Goal: Complete application form

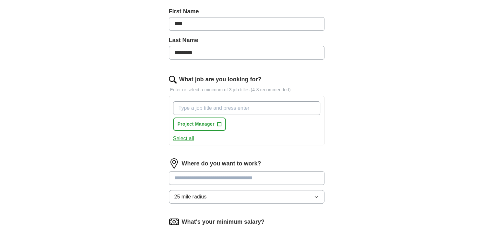
scroll to position [156, 0]
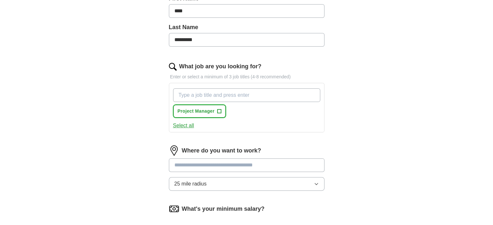
click at [219, 110] on span "+" at bounding box center [219, 111] width 4 height 5
click at [205, 96] on input "What job are you looking for?" at bounding box center [246, 96] width 147 height 14
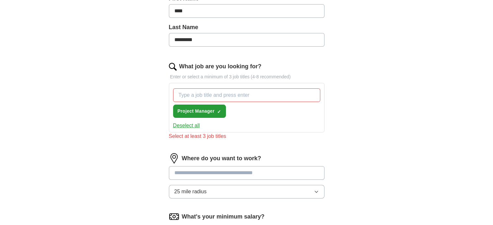
click at [135, 98] on div "ApplyIQ Let ApplyIQ do the hard work of searching and applying for jobs. Just t…" at bounding box center [246, 88] width 415 height 449
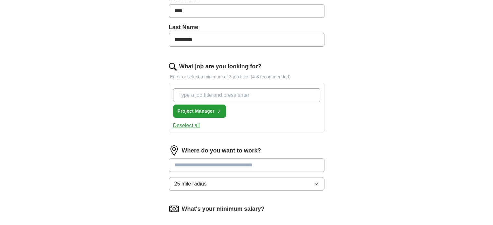
click at [198, 90] on input "What job are you looking for?" at bounding box center [246, 96] width 147 height 14
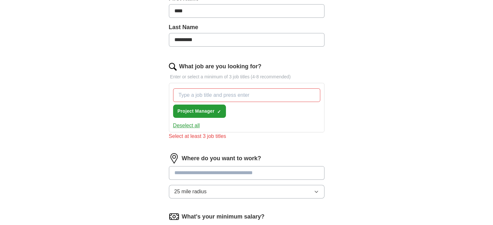
click at [152, 95] on div "Let ApplyIQ do the hard work of searching and applying for jobs. Just tell us w…" at bounding box center [247, 106] width 208 height 413
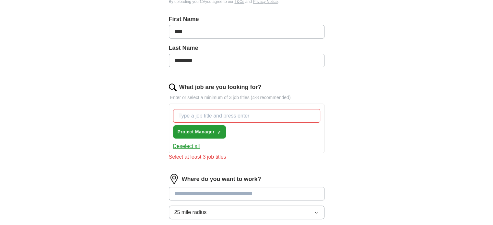
scroll to position [133, 0]
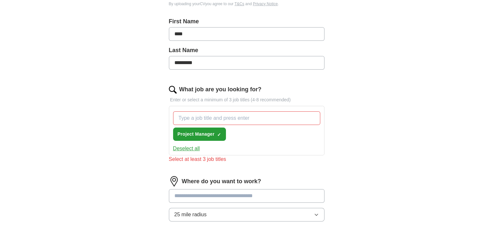
click at [196, 119] on input "What job are you looking for?" at bounding box center [246, 119] width 147 height 14
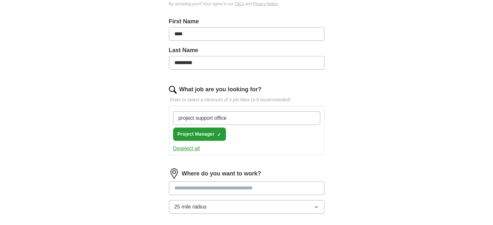
type input "project support officer"
type input "senior support worker"
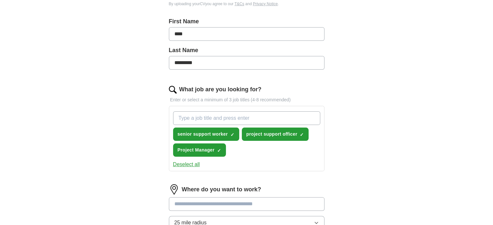
click at [196, 119] on input "What job are you looking for?" at bounding box center [246, 119] width 147 height 14
type input "visa sponsorship"
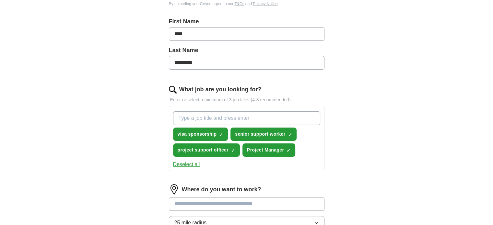
click at [359, 193] on div "ApplyIQ Let ApplyIQ do the hard work of searching and applying for jobs. Just t…" at bounding box center [246, 115] width 415 height 457
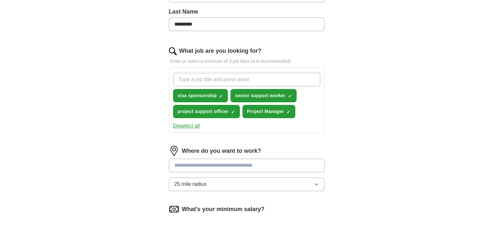
scroll to position [172, 0]
click at [315, 184] on icon "button" at bounding box center [316, 184] width 5 height 5
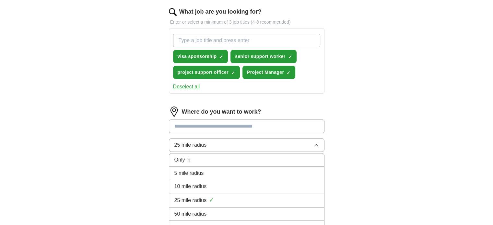
scroll to position [223, 0]
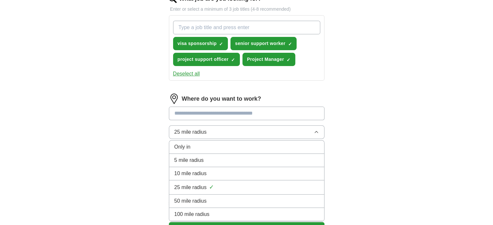
click at [231, 195] on li "50 mile radius" at bounding box center [246, 201] width 155 height 13
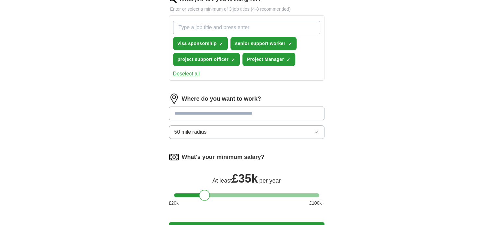
drag, startPoint x: 180, startPoint y: 194, endPoint x: 205, endPoint y: 196, distance: 24.7
click at [205, 196] on div at bounding box center [204, 195] width 11 height 11
click at [366, 157] on div "ApplyIQ Let ApplyIQ do the hard work of searching and applying for jobs. Just t…" at bounding box center [246, 24] width 415 height 457
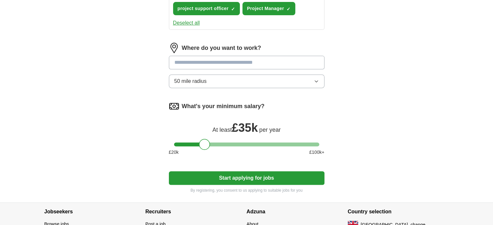
scroll to position [275, 0]
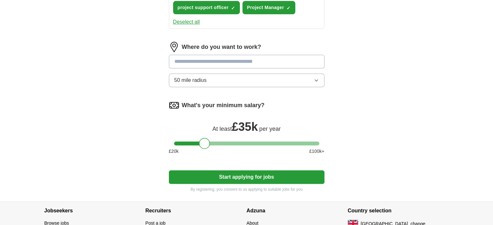
click at [294, 172] on button "Start applying for jobs" at bounding box center [247, 178] width 156 height 14
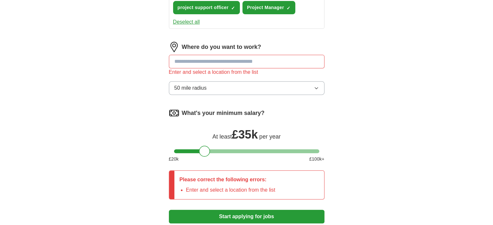
click at [283, 63] on input "text" at bounding box center [247, 62] width 156 height 14
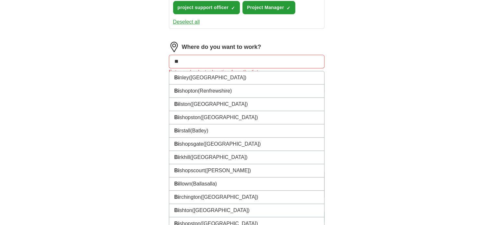
type input "***"
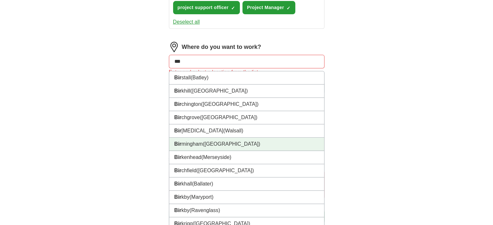
click at [212, 144] on span "([GEOGRAPHIC_DATA])" at bounding box center [231, 144] width 57 height 6
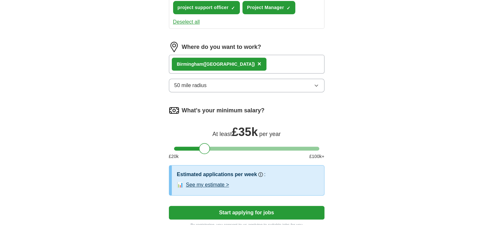
click at [222, 184] on button "See my estimate >" at bounding box center [207, 185] width 43 height 8
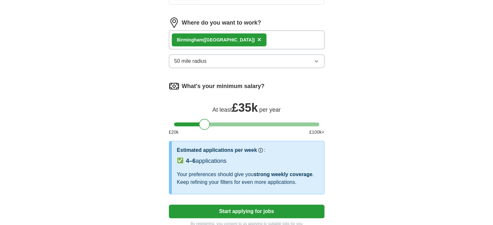
scroll to position [301, 0]
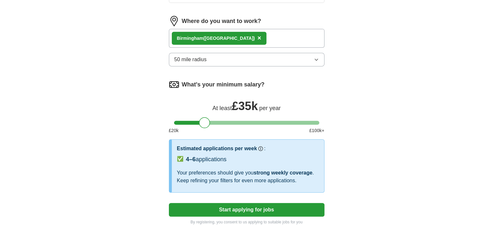
click at [234, 209] on button "Start applying for jobs" at bounding box center [247, 210] width 156 height 14
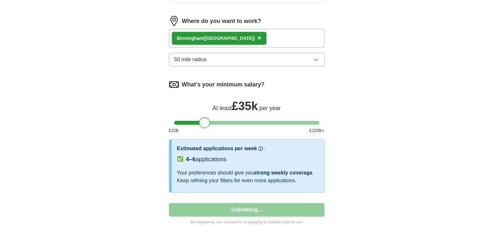
select select "**"
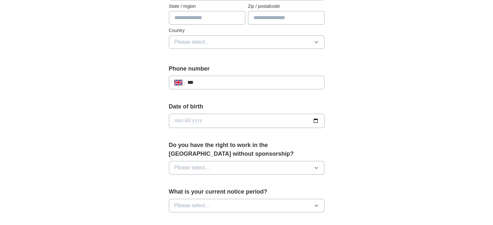
scroll to position [195, 0]
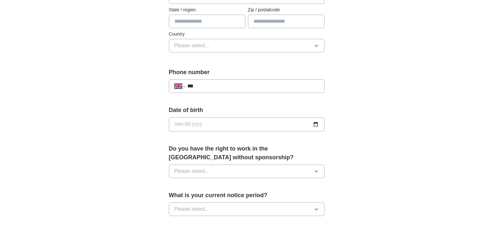
click at [236, 174] on button "Please select..." at bounding box center [247, 172] width 156 height 14
click at [198, 199] on div "No" at bounding box center [246, 200] width 145 height 8
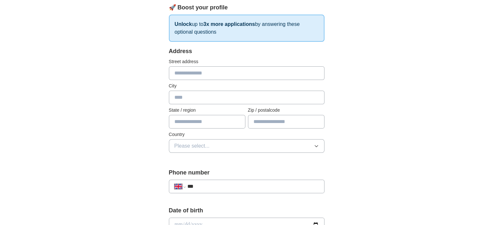
scroll to position [39, 0]
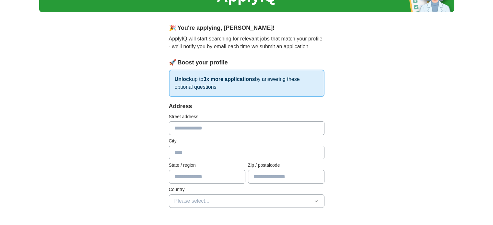
click at [257, 131] on input "text" at bounding box center [247, 129] width 156 height 14
type input "**********"
type input "*******"
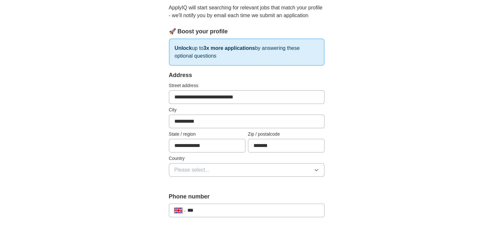
scroll to position [78, 0]
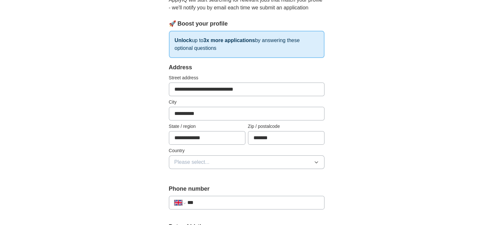
click at [197, 157] on button "Please select..." at bounding box center [247, 163] width 156 height 14
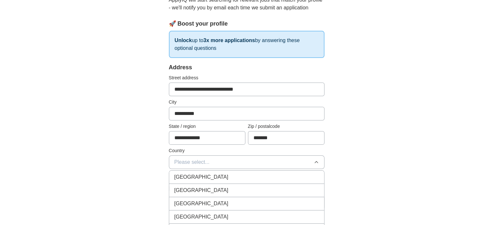
click at [193, 175] on span "[GEOGRAPHIC_DATA]" at bounding box center [201, 178] width 54 height 8
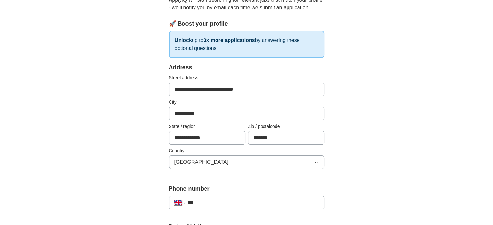
click at [259, 205] on input "***" at bounding box center [253, 203] width 132 height 8
type input "**********"
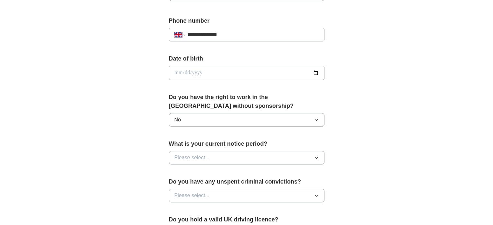
scroll to position [246, 0]
click at [286, 73] on input "date" at bounding box center [247, 73] width 156 height 14
type input "**********"
click at [234, 152] on button "Please select..." at bounding box center [247, 158] width 156 height 14
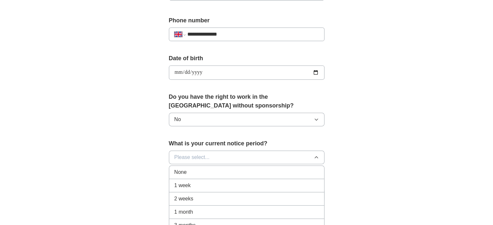
click at [185, 197] on span "2 weeks" at bounding box center [183, 199] width 19 height 8
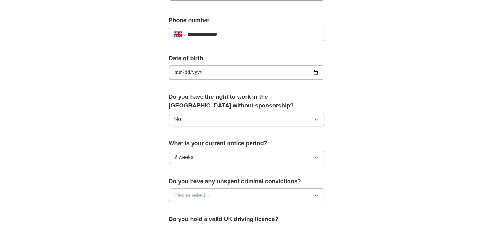
click at [127, 180] on div "**********" at bounding box center [246, 64] width 415 height 582
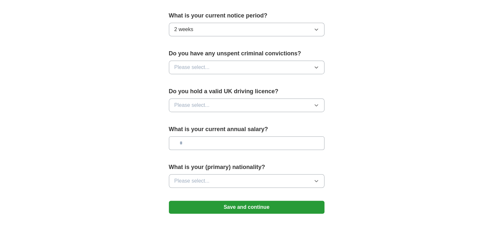
scroll to position [376, 0]
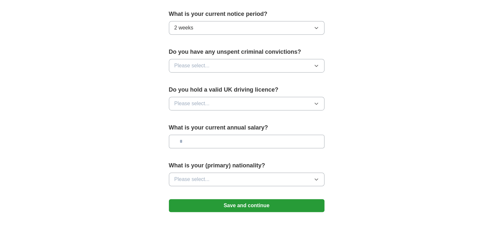
click at [249, 62] on button "Please select..." at bounding box center [247, 66] width 156 height 14
click at [199, 94] on div "No" at bounding box center [246, 94] width 145 height 8
click at [226, 99] on button "Please select..." at bounding box center [247, 104] width 156 height 14
click at [199, 122] on li "Yes" at bounding box center [246, 118] width 155 height 13
click at [187, 176] on span "Please select..." at bounding box center [191, 180] width 35 height 8
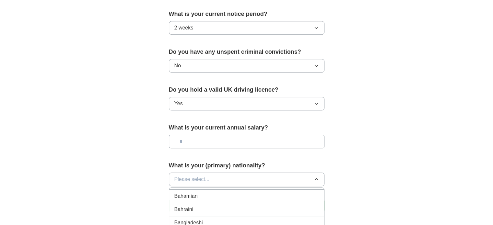
scroll to position [154, 0]
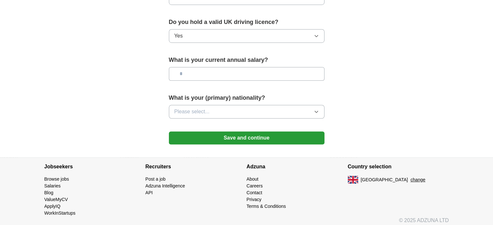
scroll to position [446, 0]
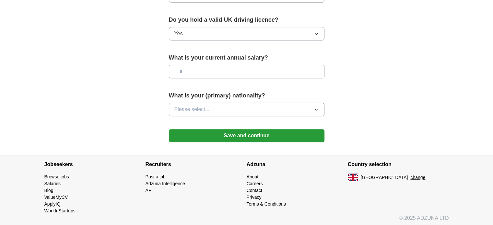
click at [287, 111] on button "Please select..." at bounding box center [247, 110] width 156 height 14
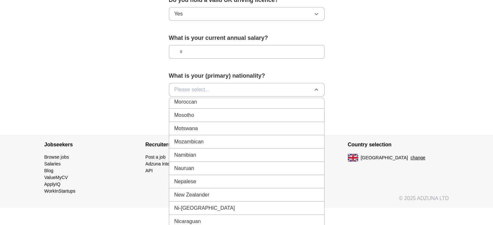
scroll to position [466, 0]
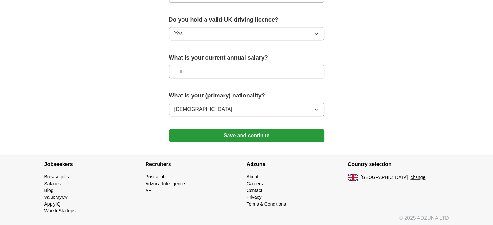
click at [266, 137] on button "Save and continue" at bounding box center [247, 135] width 156 height 13
